Goal: Navigation & Orientation: Find specific page/section

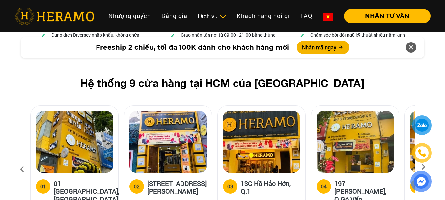
scroll to position [2533, 0]
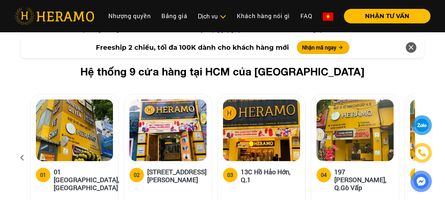
click at [421, 155] on icon at bounding box center [423, 157] width 12 height 4
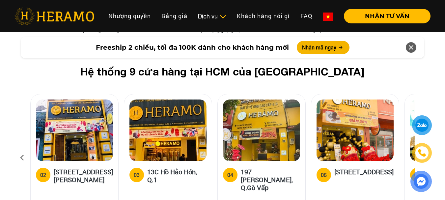
click at [421, 155] on icon at bounding box center [423, 157] width 12 height 4
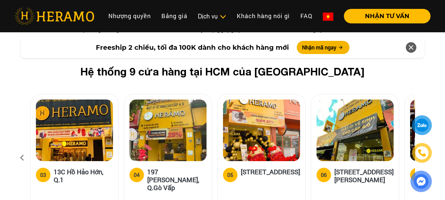
click at [421, 155] on icon at bounding box center [423, 157] width 12 height 4
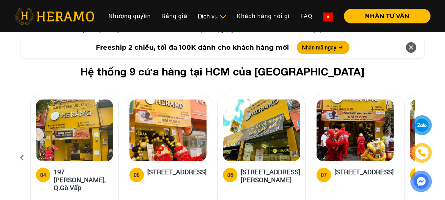
click at [421, 155] on icon at bounding box center [423, 157] width 12 height 4
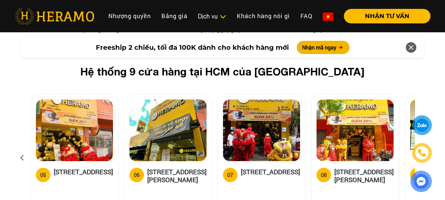
click at [421, 155] on icon at bounding box center [423, 157] width 12 height 4
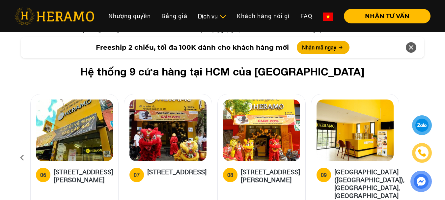
click at [421, 155] on icon at bounding box center [423, 157] width 12 height 4
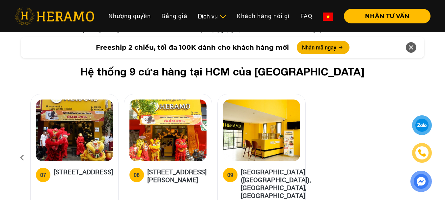
click at [421, 155] on icon at bounding box center [423, 157] width 12 height 4
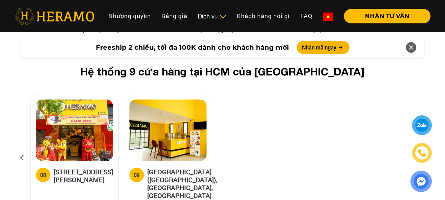
click at [18, 149] on icon at bounding box center [22, 158] width 12 height 18
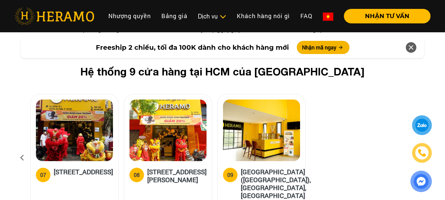
click at [18, 149] on icon at bounding box center [22, 158] width 12 height 18
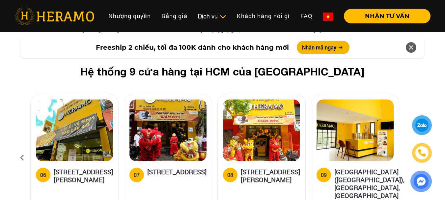
click at [18, 149] on icon at bounding box center [22, 158] width 12 height 18
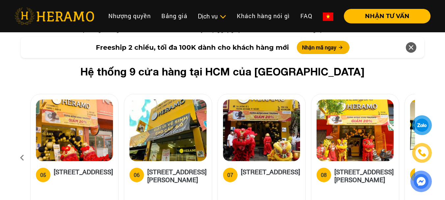
click at [18, 149] on icon at bounding box center [22, 158] width 12 height 18
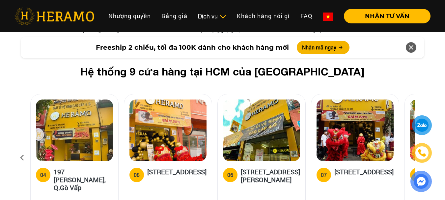
click at [18, 149] on icon at bounding box center [22, 158] width 12 height 18
click at [19, 149] on icon at bounding box center [22, 158] width 12 height 18
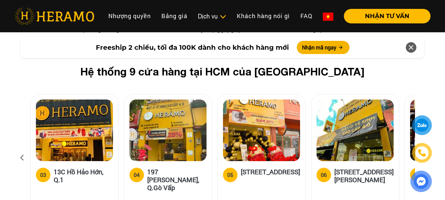
click at [21, 149] on icon at bounding box center [22, 158] width 12 height 18
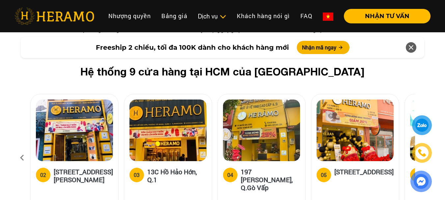
scroll to position [2500, 0]
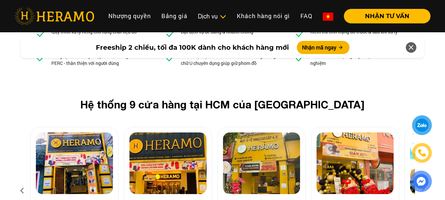
click at [21, 182] on icon at bounding box center [22, 191] width 12 height 18
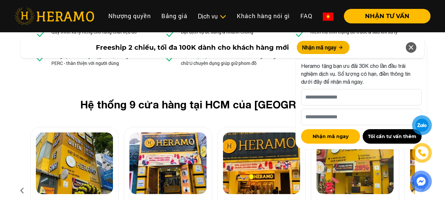
click at [160, 132] on img at bounding box center [167, 163] width 77 height 62
click at [162, 132] on img at bounding box center [167, 163] width 77 height 62
click at [169, 132] on img at bounding box center [167, 163] width 77 height 62
click at [279, 132] on img at bounding box center [261, 163] width 77 height 62
